Goal: Task Accomplishment & Management: Complete application form

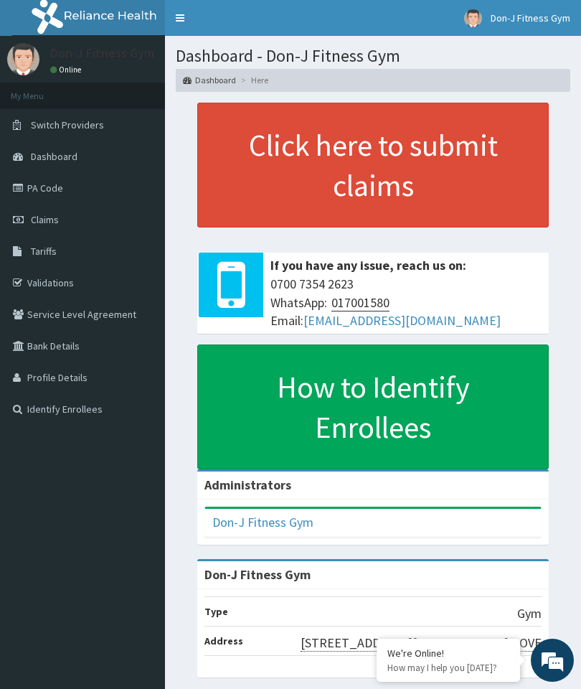
click at [52, 222] on span "Claims" at bounding box center [45, 219] width 28 height 13
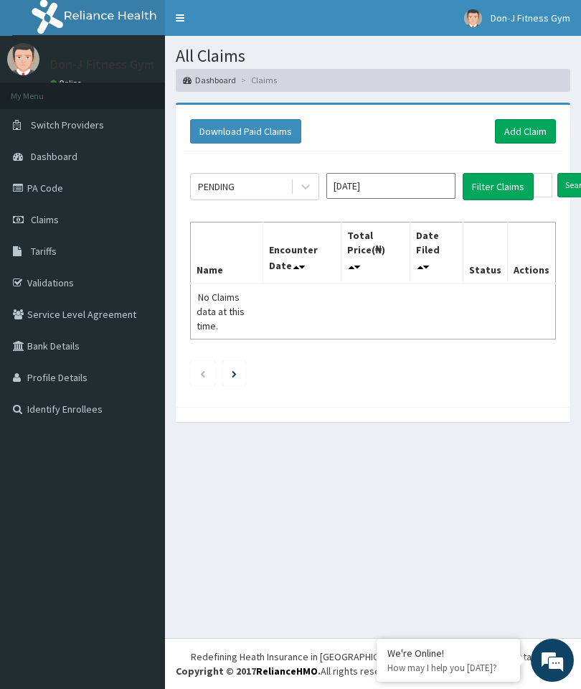
click at [531, 128] on link "Add Claim" at bounding box center [525, 131] width 61 height 24
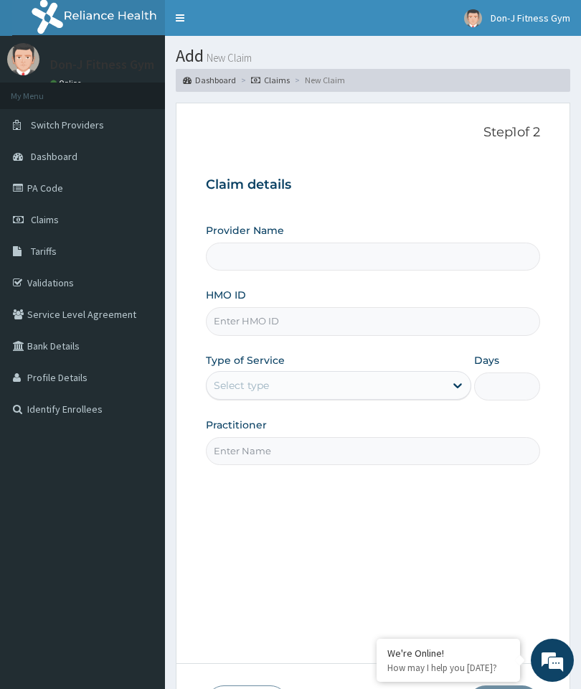
type input "Don-J Fitness Gym"
type input "1"
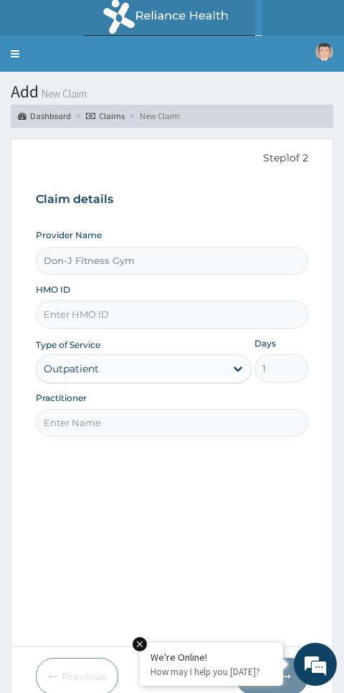
click at [77, 310] on input "HMO ID" at bounding box center [172, 315] width 273 height 28
type input "PES/10156/A"
click at [99, 417] on input "Practitioner" at bounding box center [172, 423] width 273 height 28
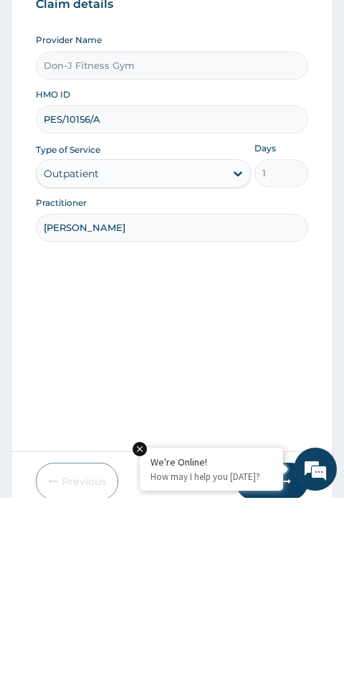
type input "Melvin ugochukwu"
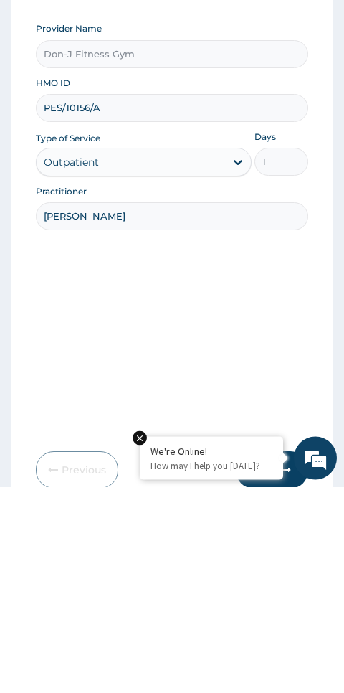
scroll to position [60, 0]
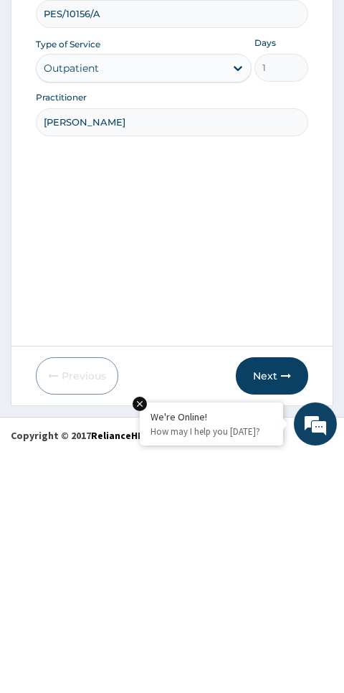
click at [274, 598] on button "Next" at bounding box center [272, 616] width 72 height 37
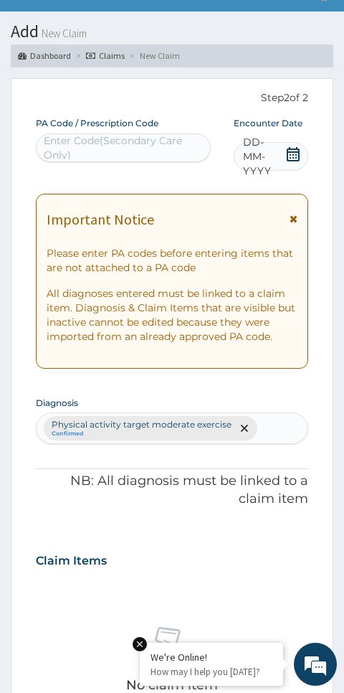
click at [293, 151] on icon at bounding box center [293, 154] width 13 height 14
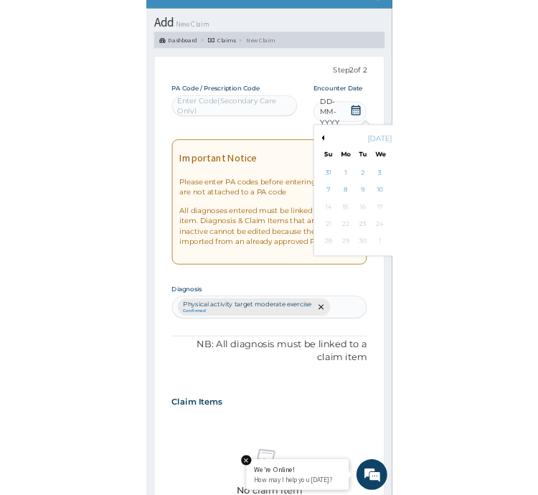
scroll to position [96, 0]
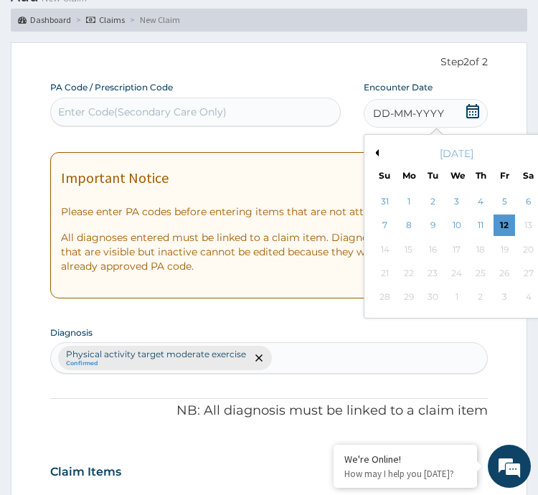
click at [508, 220] on div "12" at bounding box center [505, 226] width 22 height 22
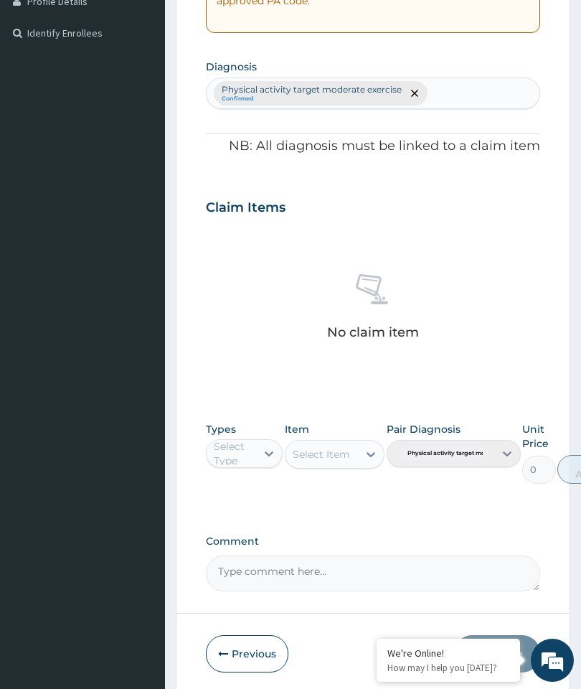
scroll to position [369, 0]
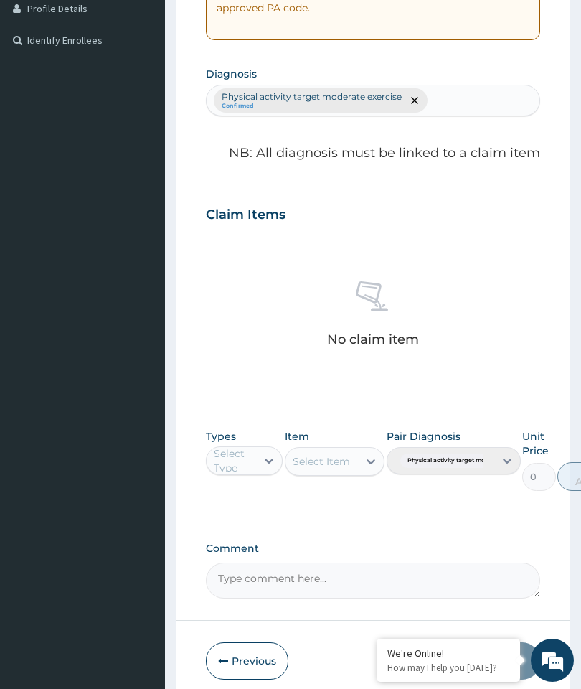
type input "PA/708882"
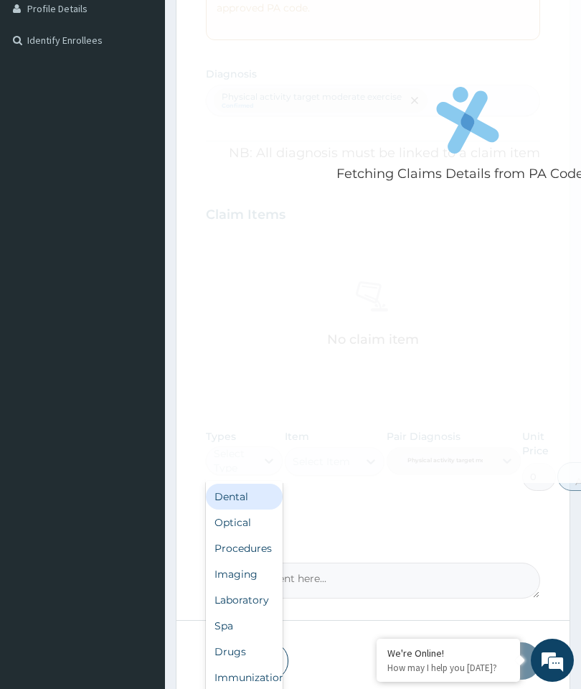
scroll to position [375, 0]
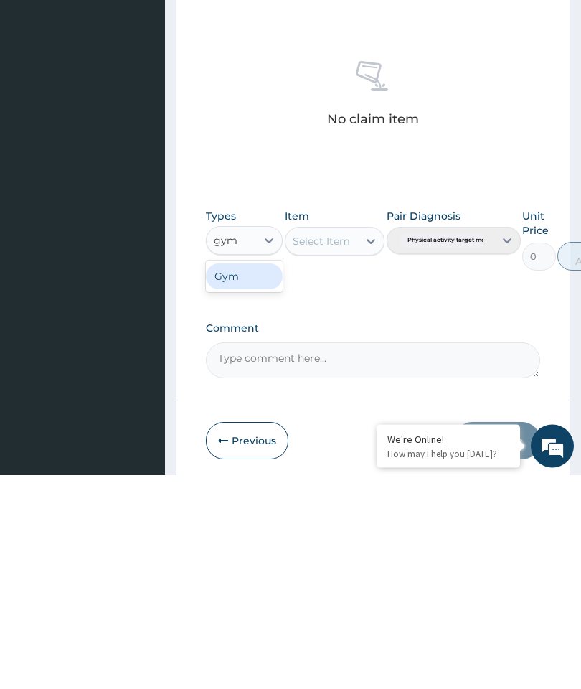
click at [248, 478] on div "Gym" at bounding box center [244, 491] width 77 height 26
type input "gym"
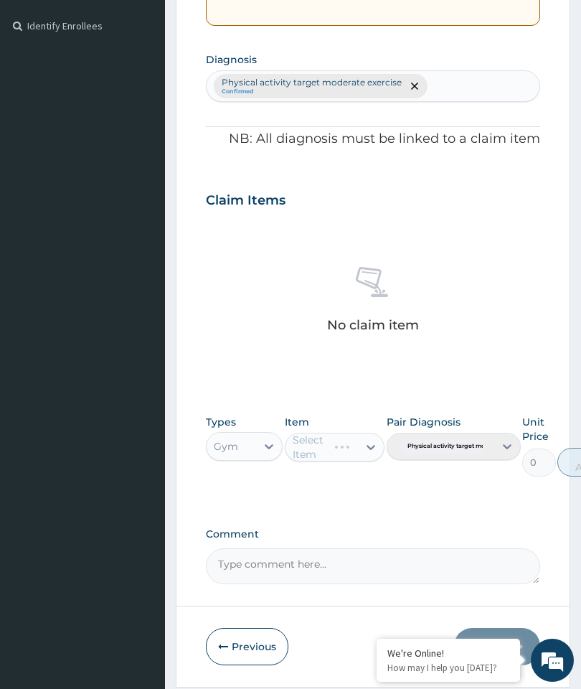
click at [359, 433] on div "Select Item" at bounding box center [335, 447] width 100 height 29
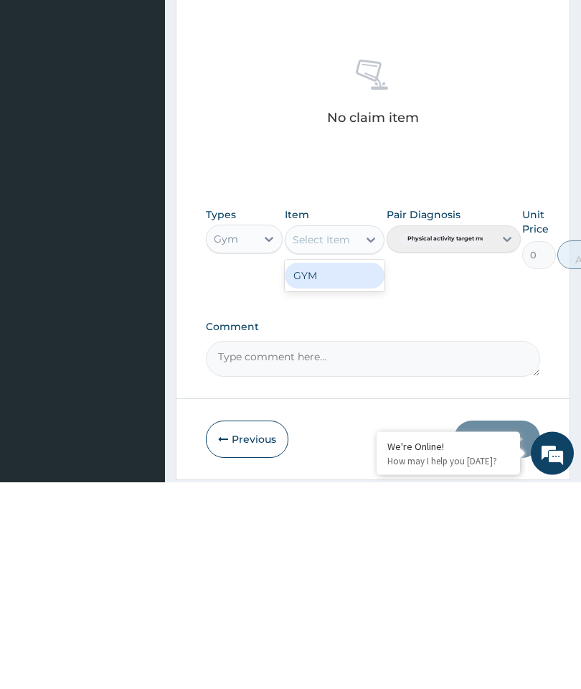
click at [357, 470] on div "GYM" at bounding box center [335, 483] width 100 height 26
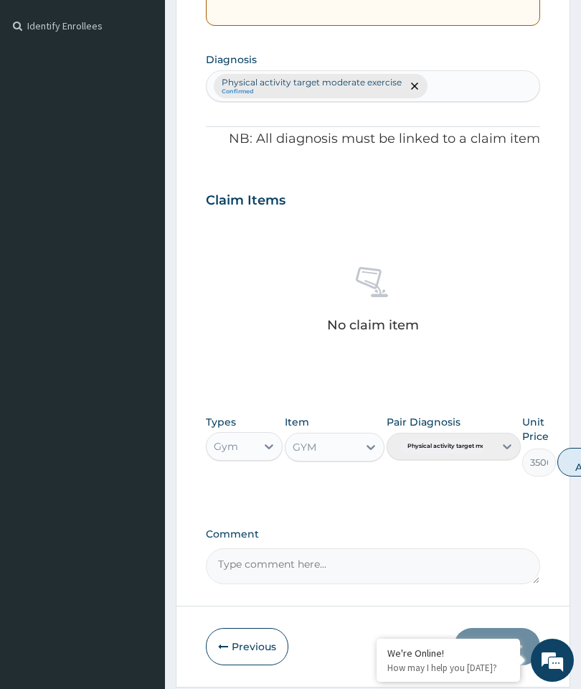
click at [575, 457] on button "Add" at bounding box center [586, 462] width 57 height 29
type input "0"
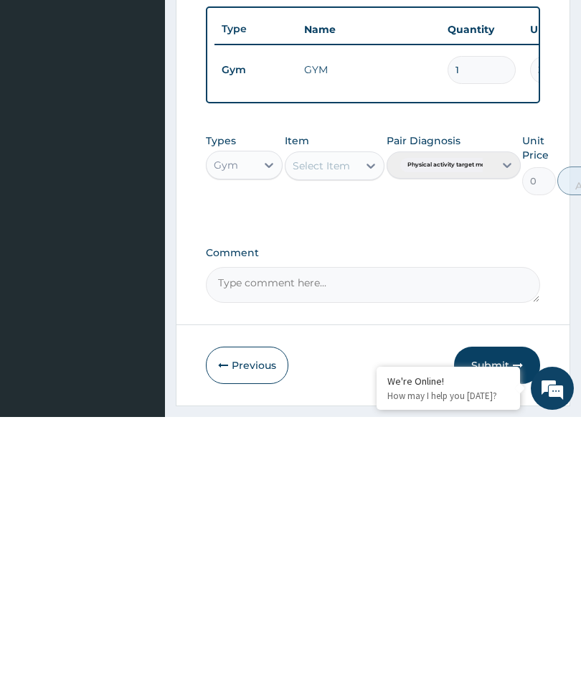
scroll to position [372, 0]
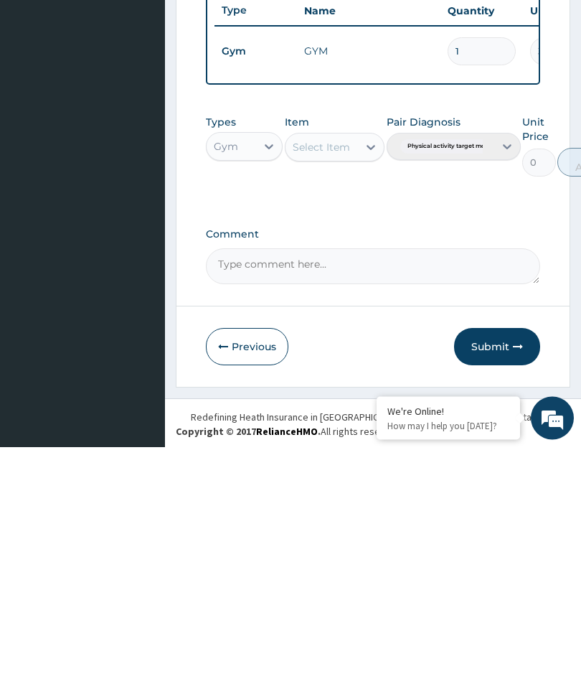
click at [270, 491] on textarea "Comment" at bounding box center [373, 509] width 334 height 36
type textarea "Gym Session"
click at [500, 570] on button "Submit" at bounding box center [497, 588] width 86 height 37
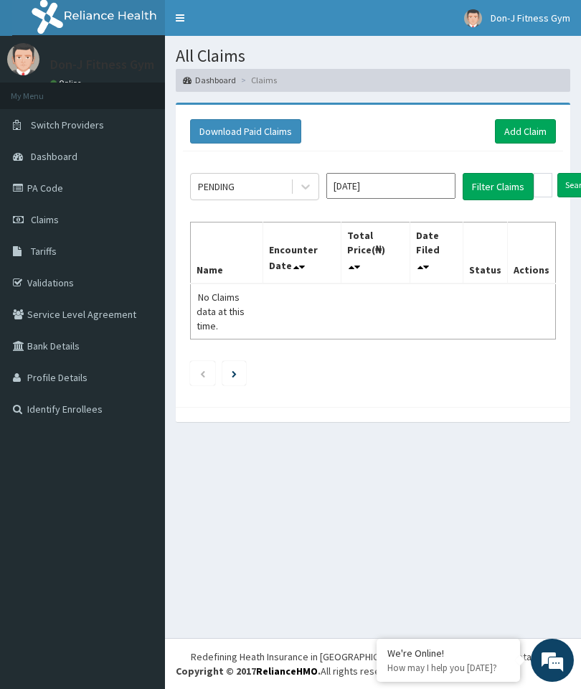
click at [522, 131] on link "Add Claim" at bounding box center [525, 131] width 61 height 24
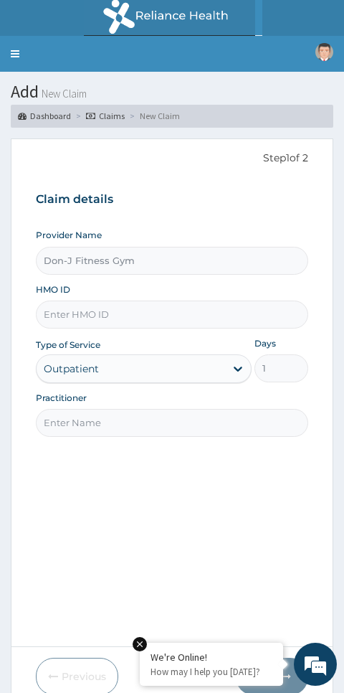
click at [89, 314] on input "HMO ID" at bounding box center [172, 315] width 273 height 28
click at [93, 307] on input "HMO ID" at bounding box center [172, 315] width 273 height 28
click at [88, 311] on input "REL/" at bounding box center [172, 315] width 273 height 28
type input "REL/10880/A"
click at [80, 413] on input "Practitioner" at bounding box center [172, 423] width 273 height 28
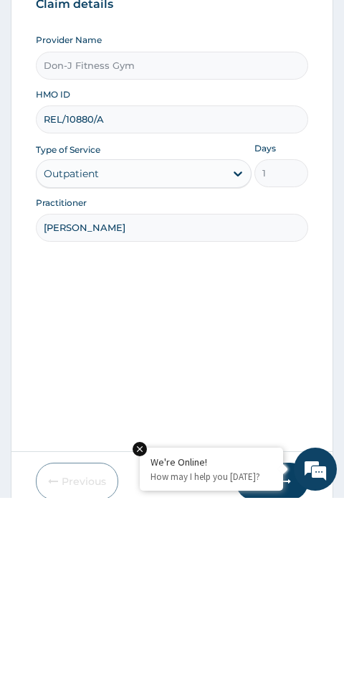
type input "Justina okonkwo"
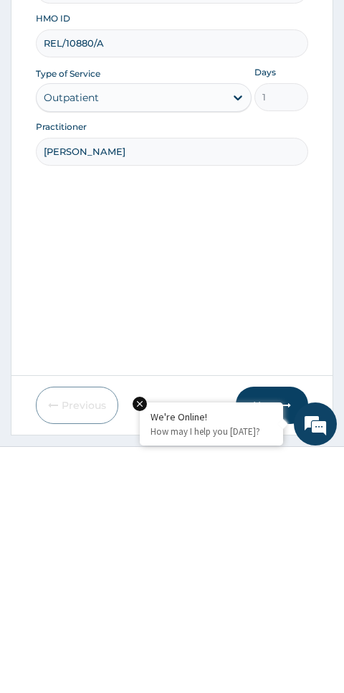
scroll to position [60, 0]
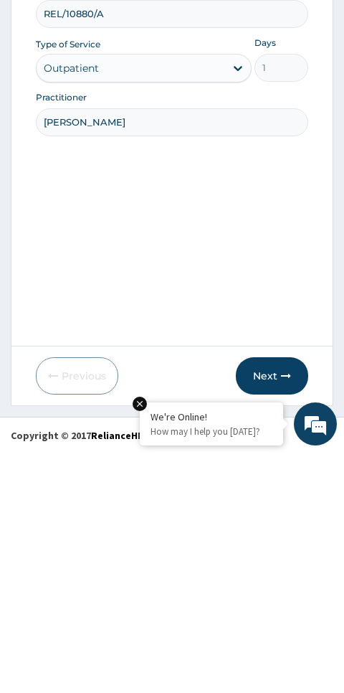
click at [278, 598] on button "Next" at bounding box center [272, 616] width 72 height 37
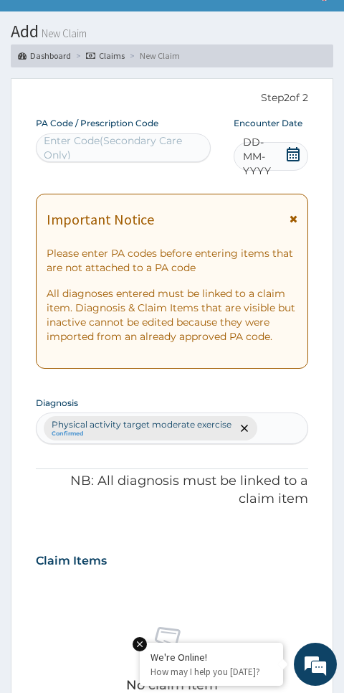
click at [294, 156] on icon at bounding box center [293, 154] width 14 height 14
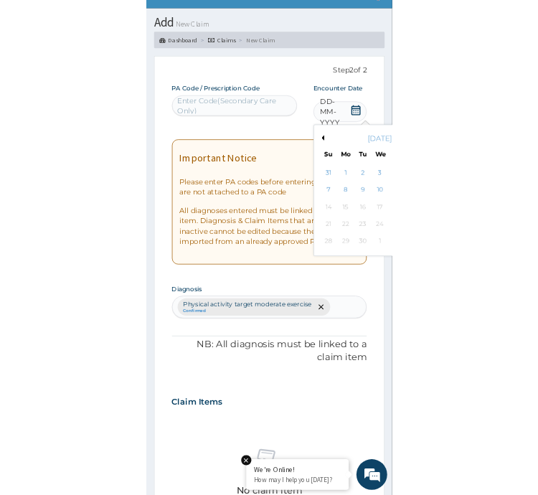
scroll to position [96, 0]
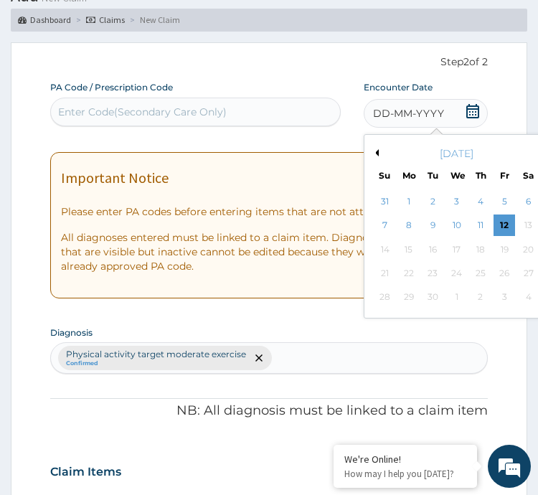
click at [505, 225] on div "12" at bounding box center [505, 226] width 22 height 22
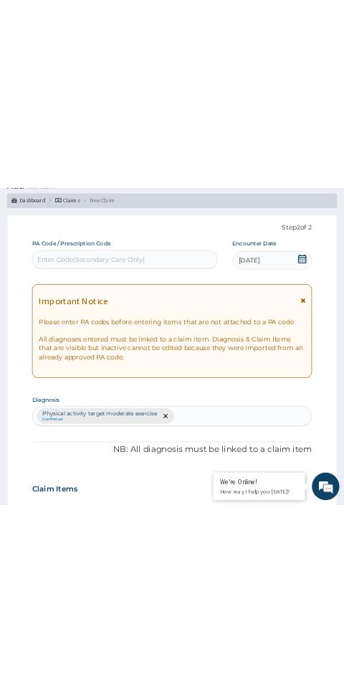
scroll to position [60, 0]
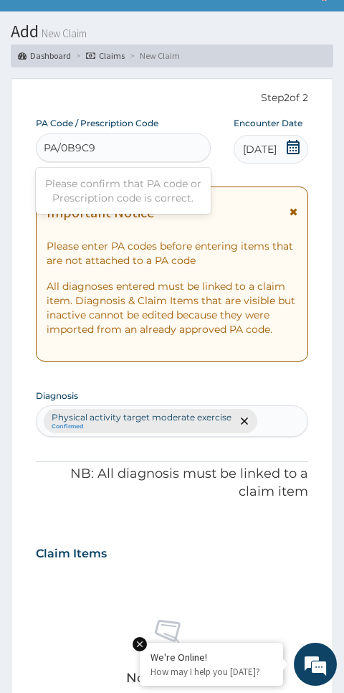
type input "PA/0B9C96"
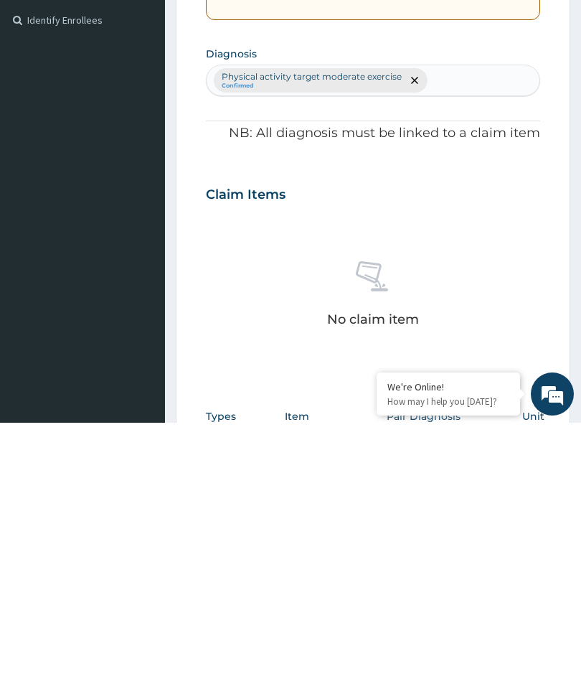
scroll to position [158, 0]
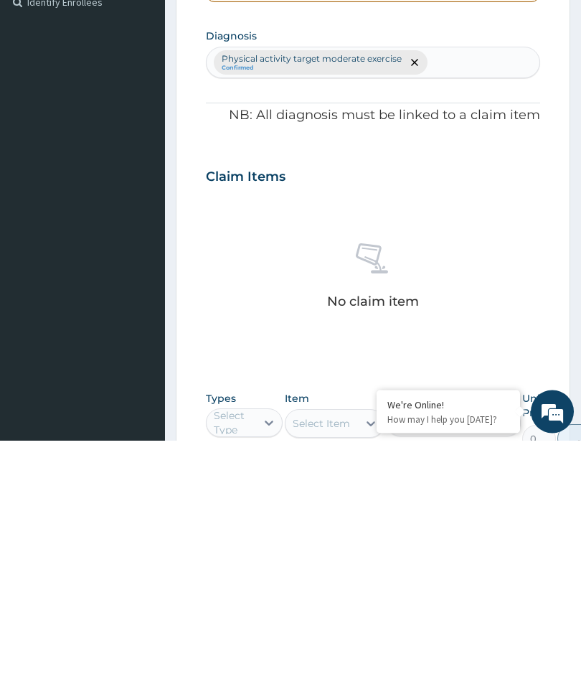
type input "PA0B9C96"
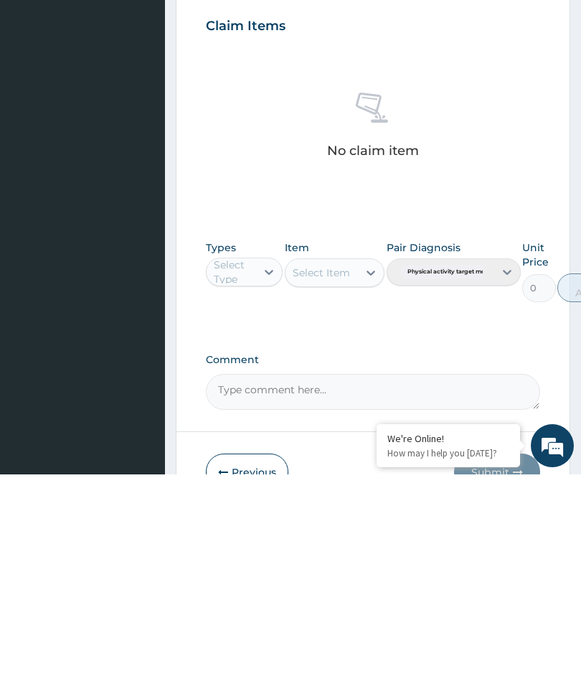
scroll to position [375, 0]
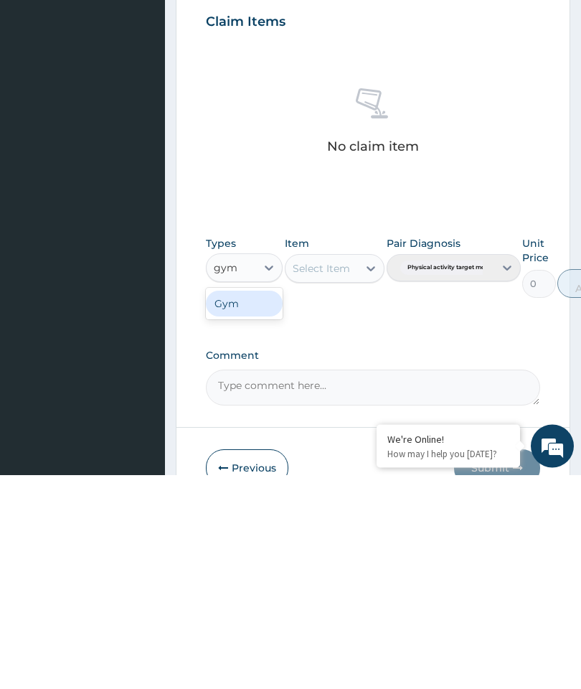
click at [249, 505] on div "Gym" at bounding box center [244, 518] width 77 height 26
type input "gym"
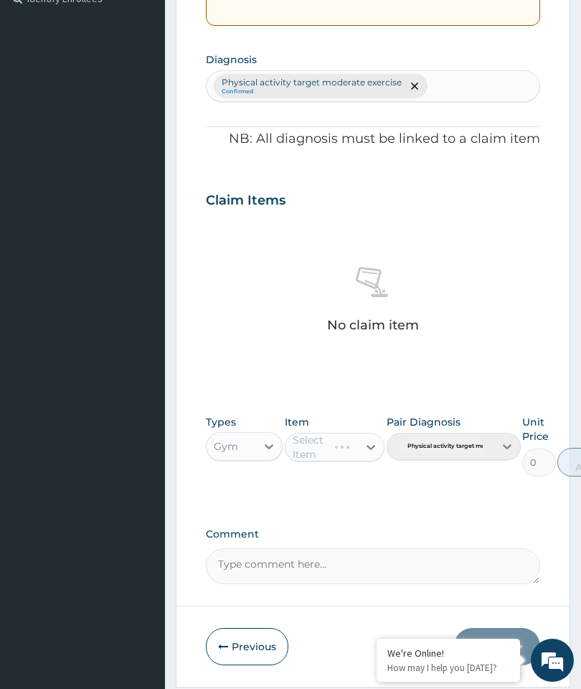
click at [371, 443] on div "Select Item" at bounding box center [335, 447] width 100 height 29
click at [369, 438] on div "Select Item" at bounding box center [335, 447] width 100 height 29
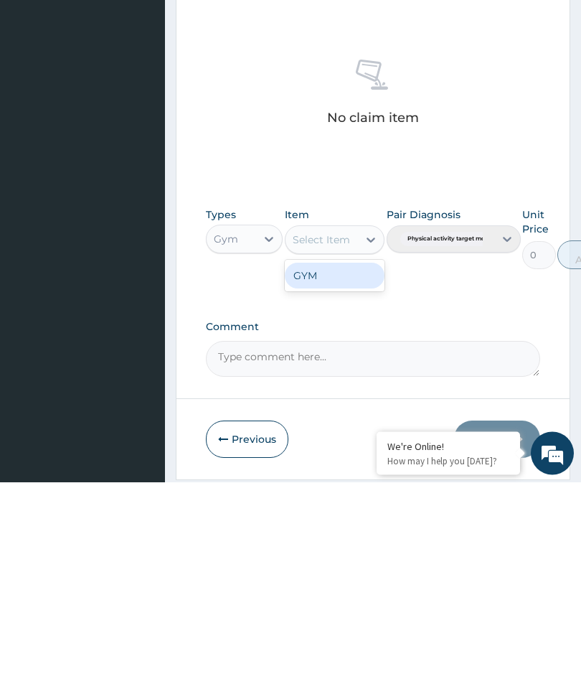
click at [339, 470] on div "GYM" at bounding box center [335, 483] width 100 height 26
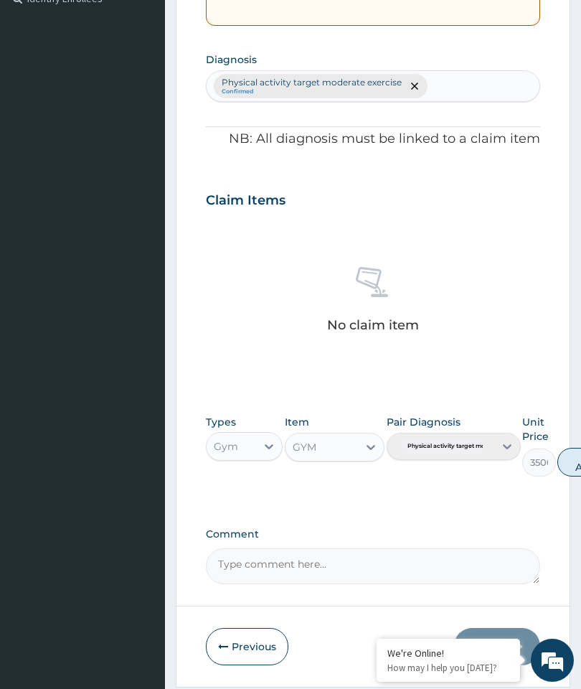
click at [573, 458] on button "Add" at bounding box center [586, 462] width 57 height 29
type input "0"
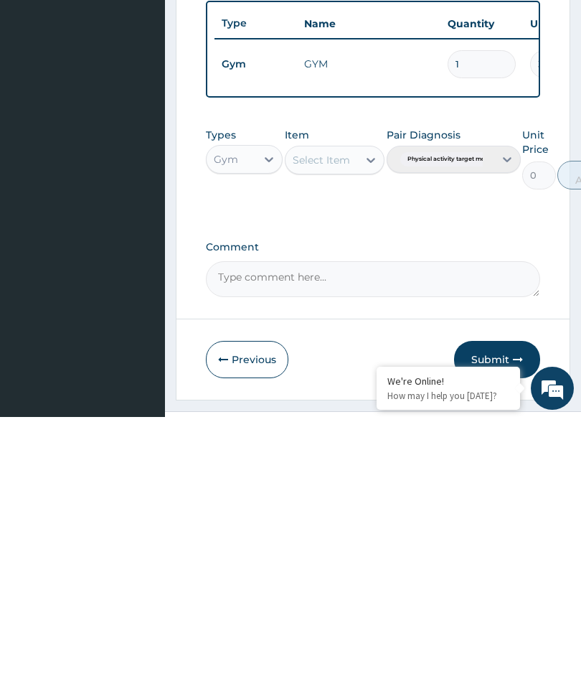
scroll to position [370, 0]
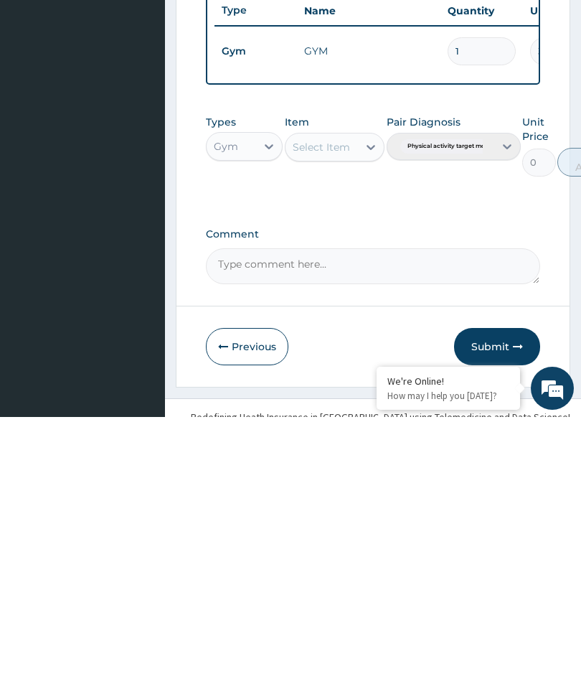
click at [278, 520] on textarea "Comment" at bounding box center [373, 538] width 334 height 36
type textarea "Gym Session"
click at [505, 600] on button "Submit" at bounding box center [497, 618] width 86 height 37
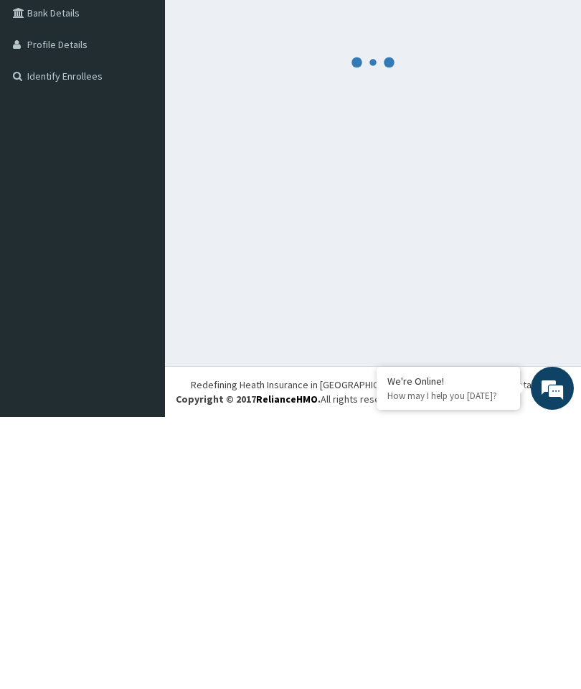
scroll to position [60, 0]
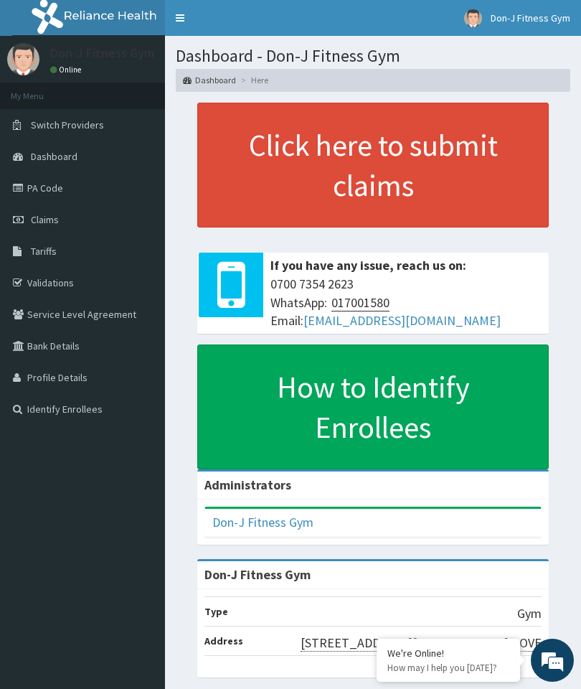
click at [54, 221] on span "Claims" at bounding box center [45, 219] width 28 height 13
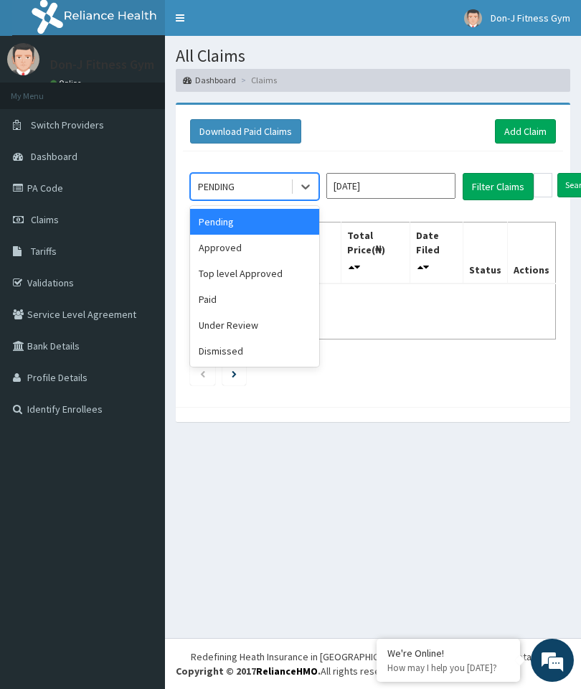
click at [248, 245] on div "Approved" at bounding box center [254, 248] width 129 height 26
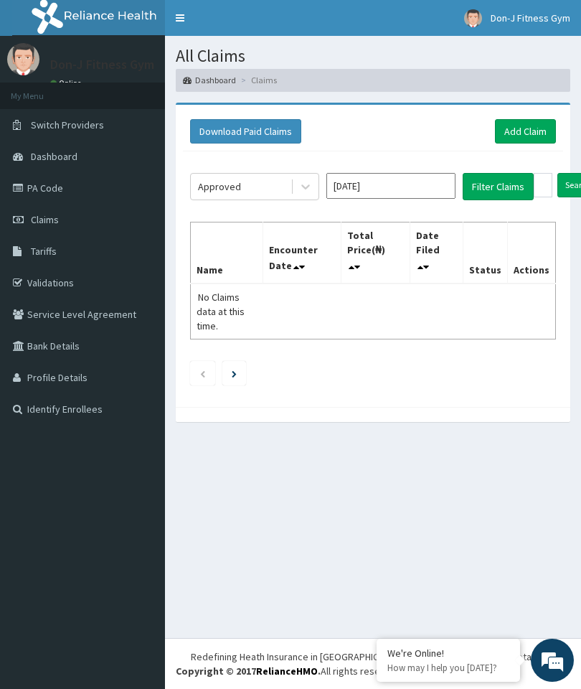
click at [484, 189] on button "Filter Claims" at bounding box center [498, 186] width 71 height 27
